Goal: Transaction & Acquisition: Subscribe to service/newsletter

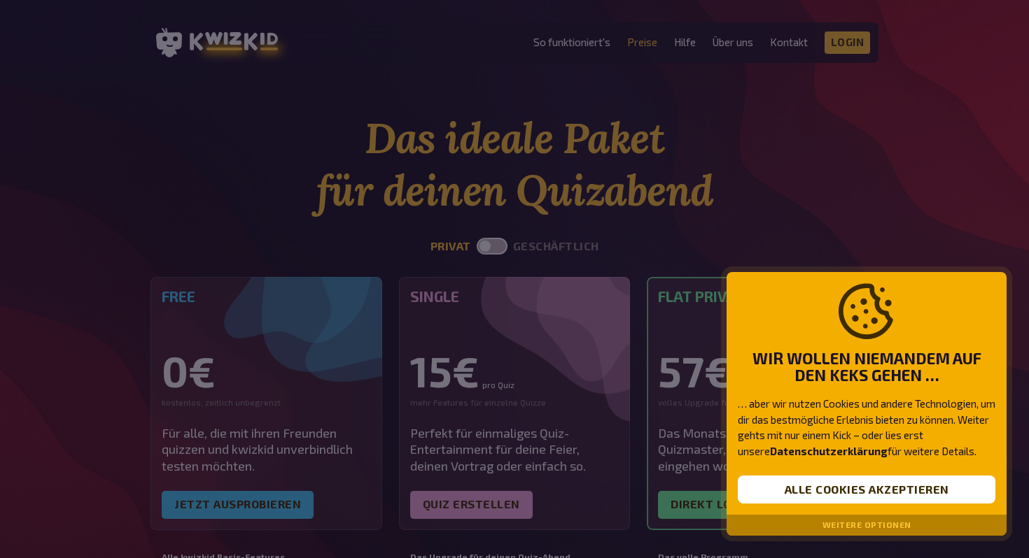
click at [840, 526] on button "Weitere Optionen" at bounding box center [866, 526] width 89 height 10
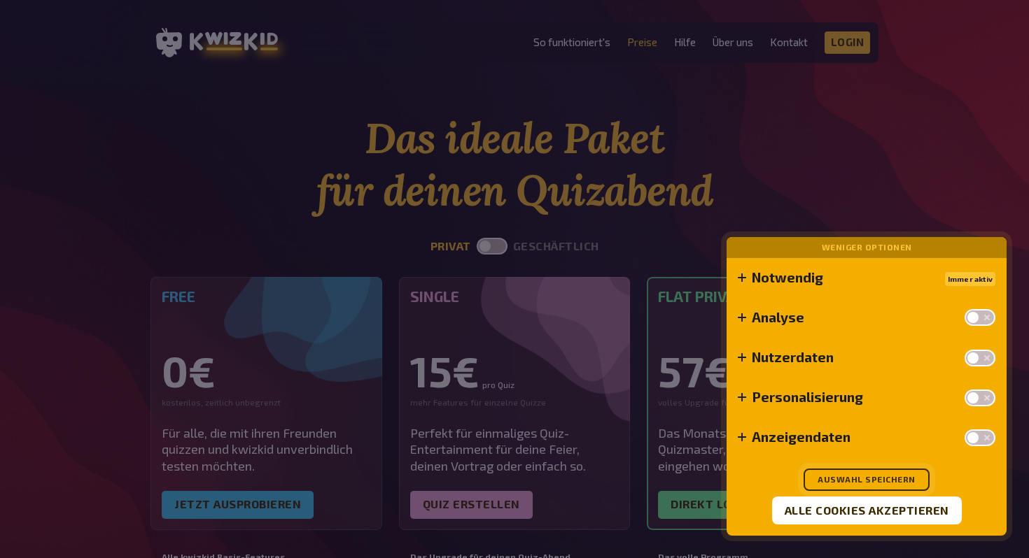
click at [858, 474] on button "Auswahl speichern" at bounding box center [866, 480] width 126 height 22
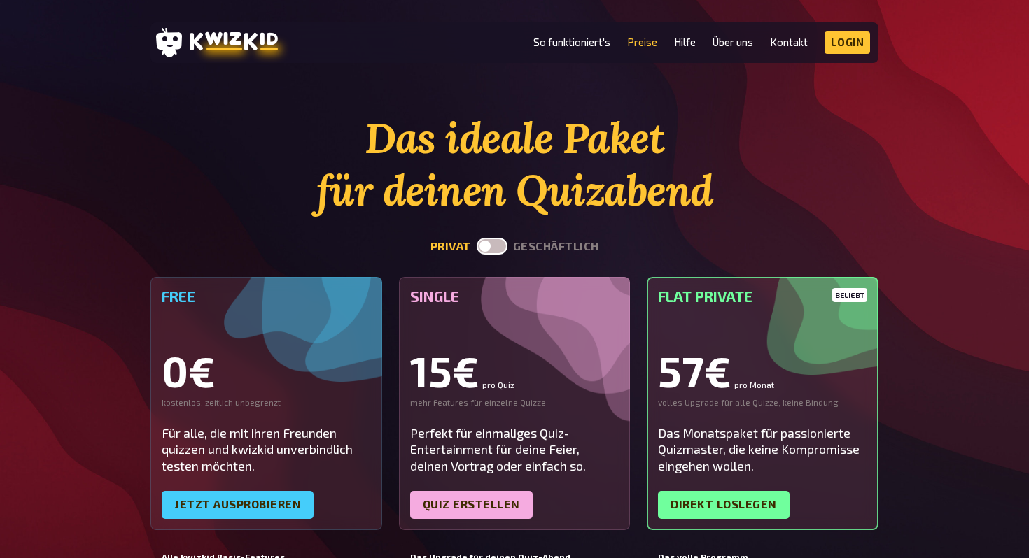
click at [486, 247] on label at bounding box center [492, 246] width 31 height 17
click at [477, 238] on input "checkbox" at bounding box center [476, 237] width 1 height 1
checkbox input "true"
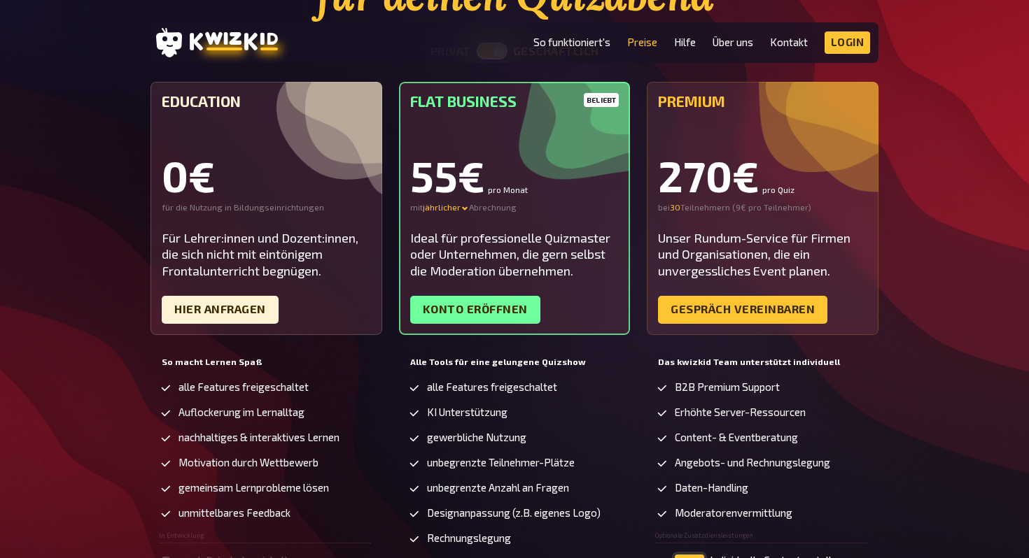
scroll to position [194, 0]
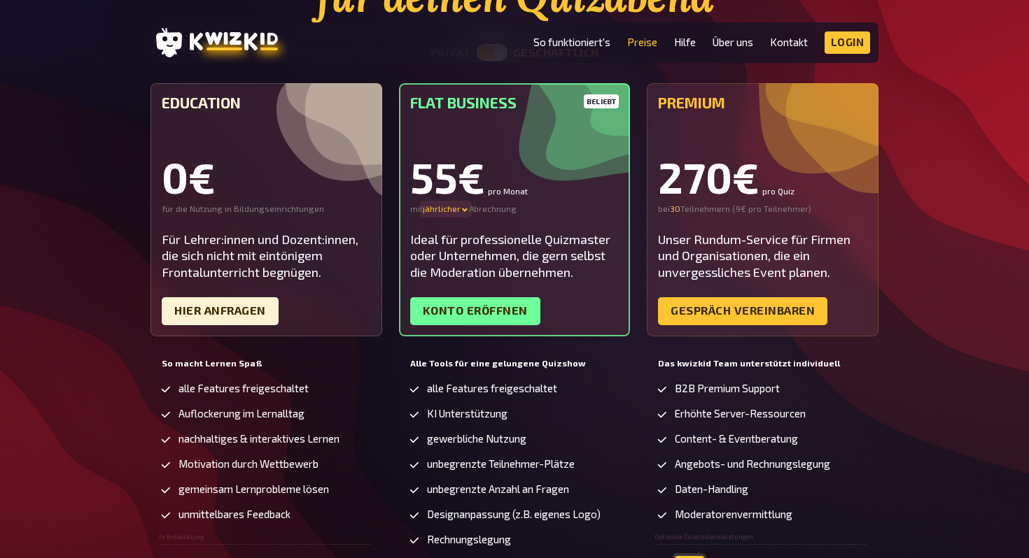
click at [464, 209] on icon at bounding box center [464, 210] width 8 height 8
click at [460, 211] on div "monatlicher" at bounding box center [472, 209] width 98 height 11
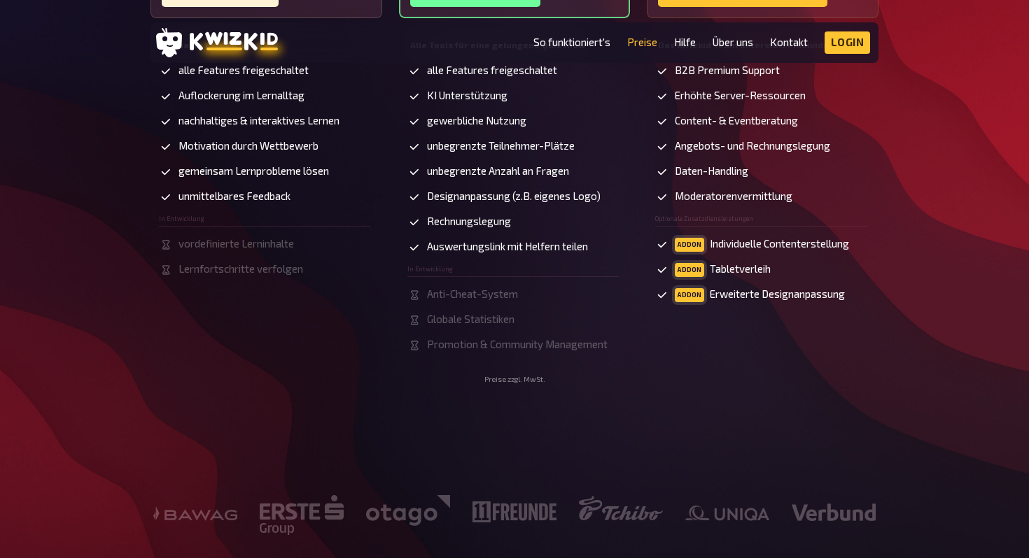
scroll to position [0, 0]
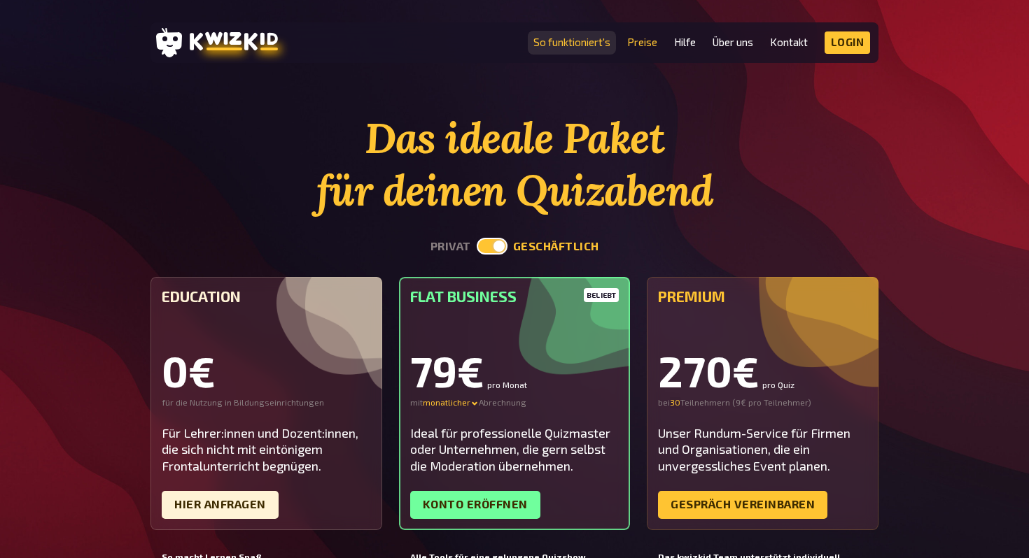
click at [561, 46] on link "So funktioniert's" at bounding box center [571, 42] width 77 height 12
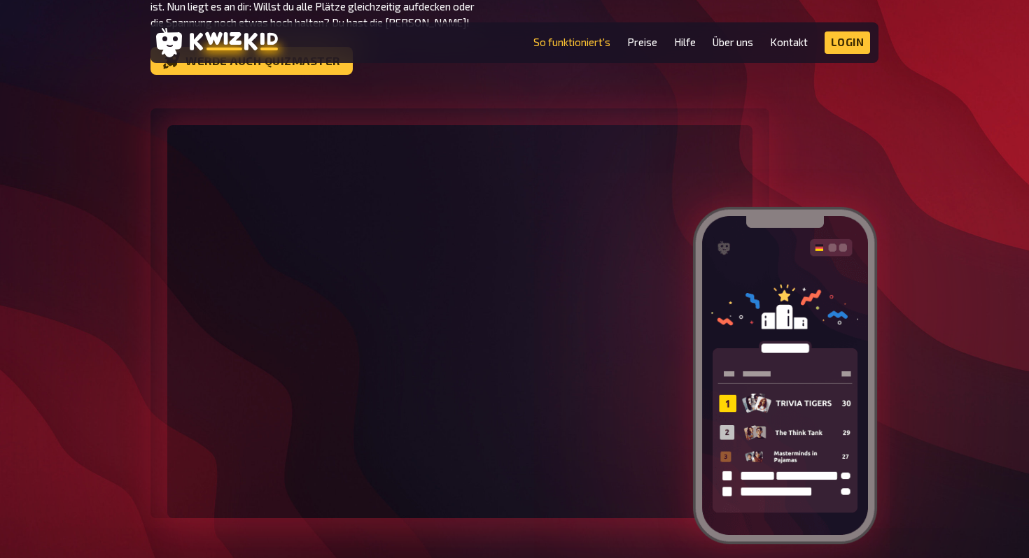
scroll to position [848, 0]
